Goal: Information Seeking & Learning: Learn about a topic

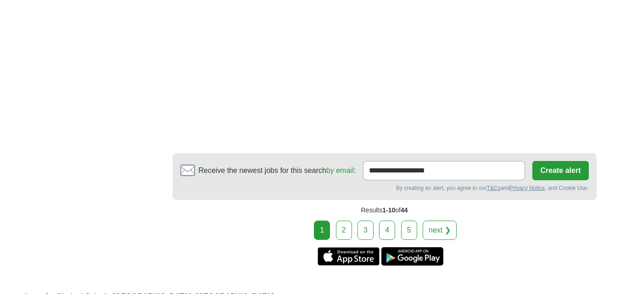
scroll to position [1320, 0]
click at [345, 229] on link "2" at bounding box center [344, 229] width 16 height 19
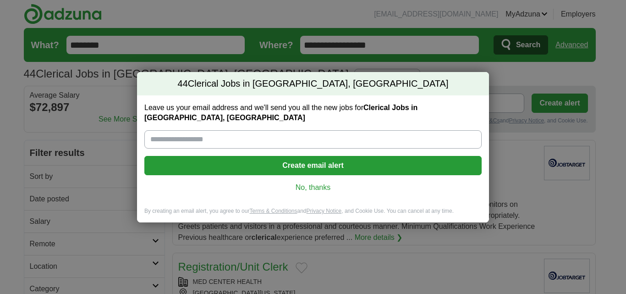
click at [320, 190] on link "No, thanks" at bounding box center [313, 188] width 323 height 10
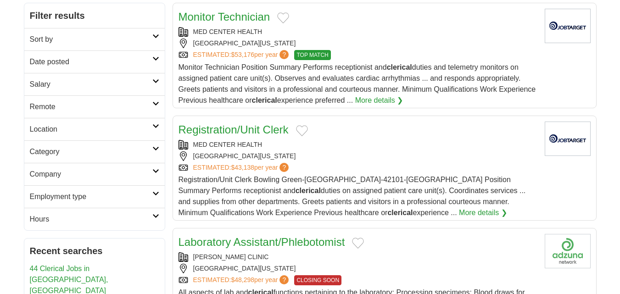
scroll to position [140, 0]
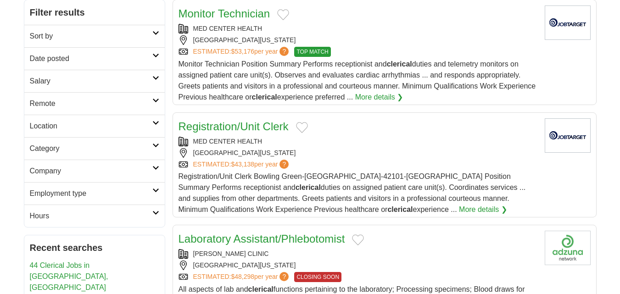
click at [139, 208] on link "Hours" at bounding box center [94, 216] width 140 height 22
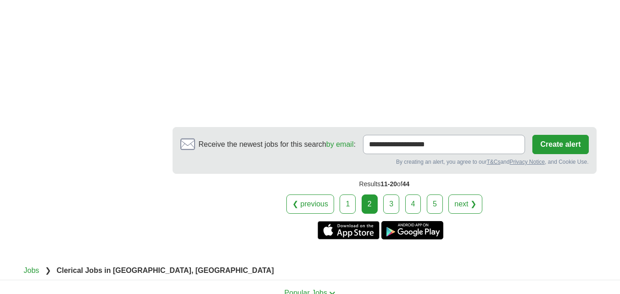
scroll to position [1666, 0]
click at [396, 201] on link "3" at bounding box center [391, 204] width 16 height 19
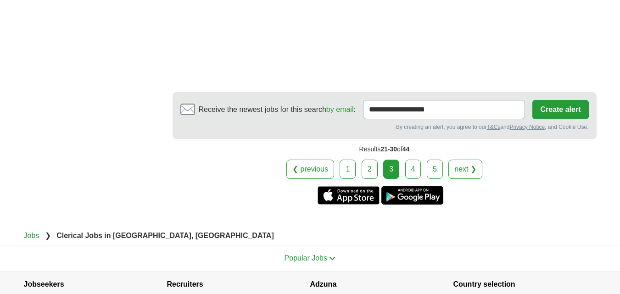
scroll to position [1599, 0]
click at [412, 168] on link "4" at bounding box center [413, 168] width 16 height 19
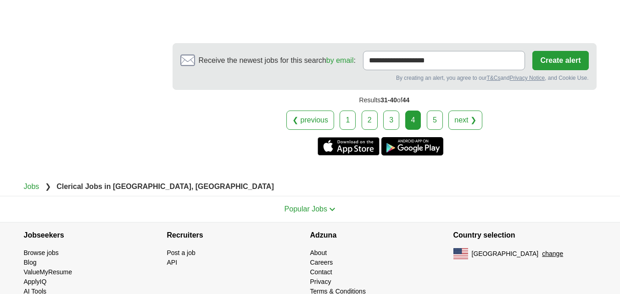
scroll to position [1748, 0]
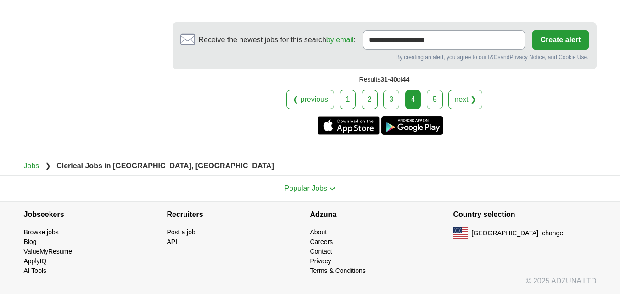
click at [432, 98] on link "5" at bounding box center [434, 99] width 16 height 19
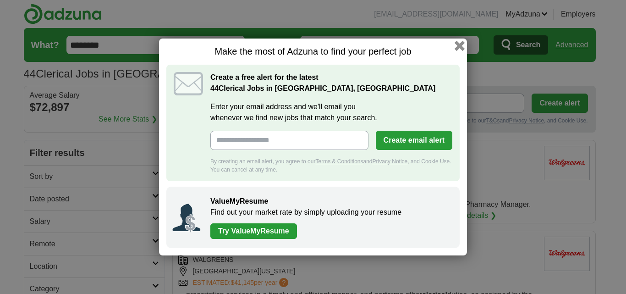
click at [457, 48] on button "button" at bounding box center [460, 46] width 10 height 10
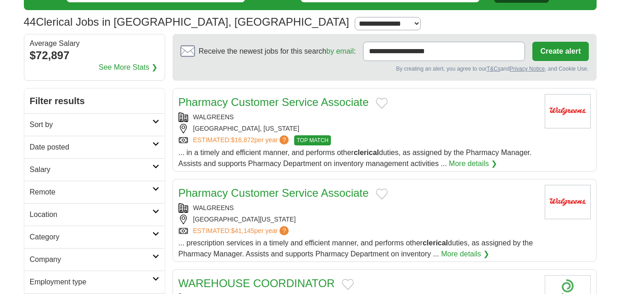
scroll to position [52, 0]
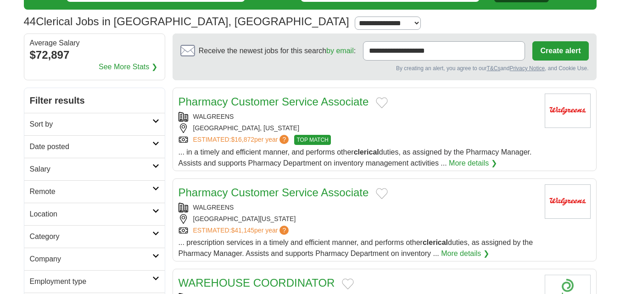
click at [230, 105] on link "Pharmacy Customer Service Associate" at bounding box center [273, 101] width 190 height 12
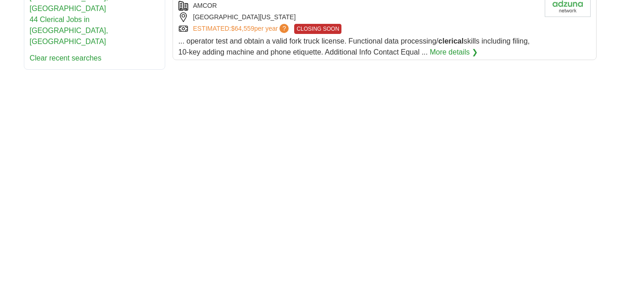
scroll to position [483, 0]
